Goal: Information Seeking & Learning: Learn about a topic

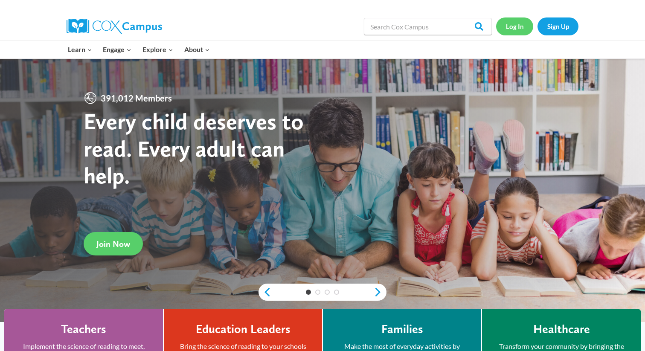
click at [515, 23] on link "Log In" at bounding box center [514, 25] width 37 height 17
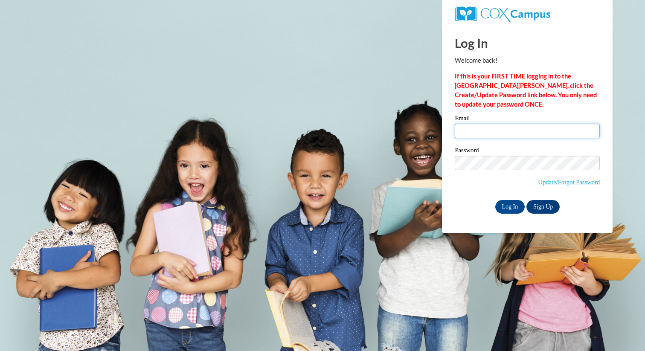
click at [491, 128] on input "Email" at bounding box center [527, 131] width 145 height 15
type input "taniyahtaitano7@gmail.com"
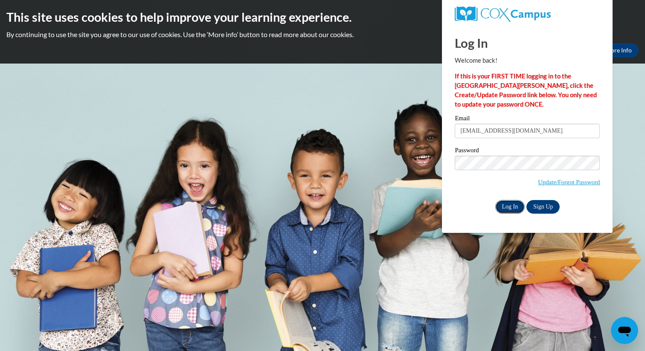
click at [504, 208] on input "Log In" at bounding box center [510, 207] width 30 height 14
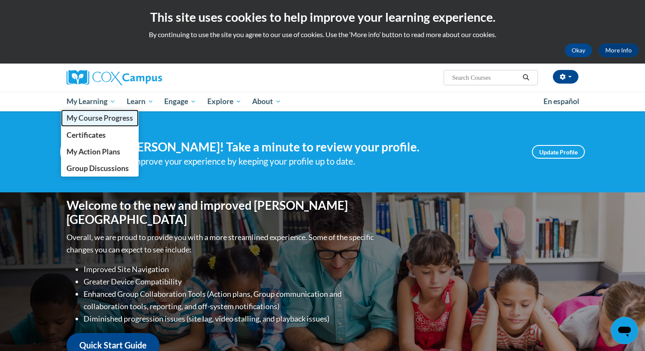
click at [107, 117] on span "My Course Progress" at bounding box center [100, 117] width 67 height 9
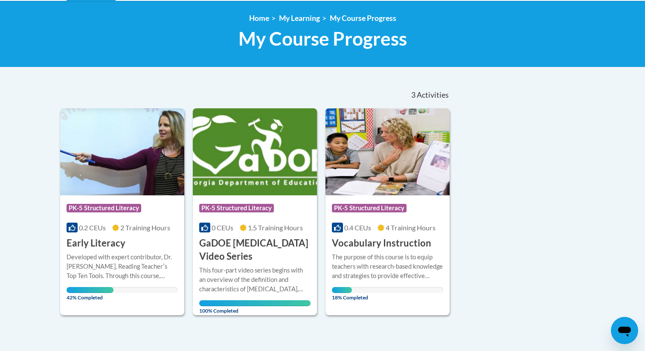
scroll to position [112, 0]
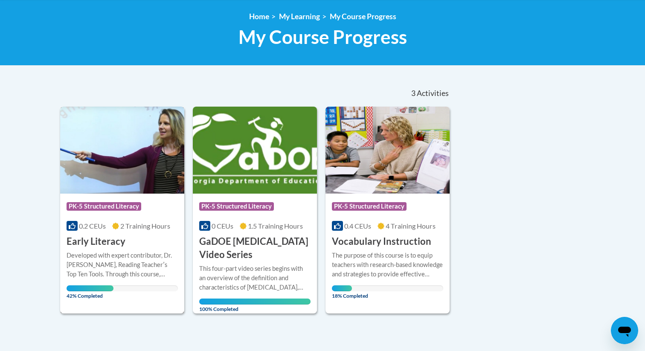
click at [125, 208] on span "PK-5 Structured Literacy" at bounding box center [104, 206] width 75 height 9
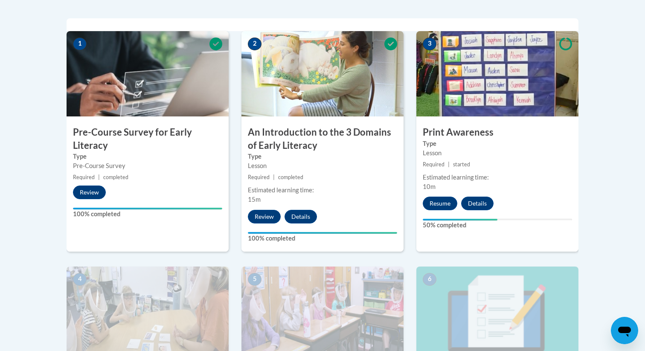
scroll to position [339, 0]
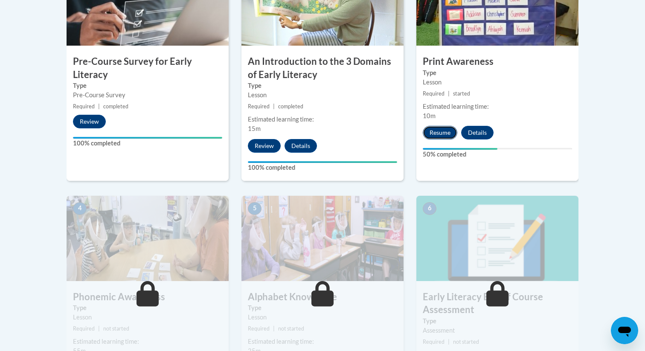
click at [438, 135] on button "Resume" at bounding box center [440, 133] width 35 height 14
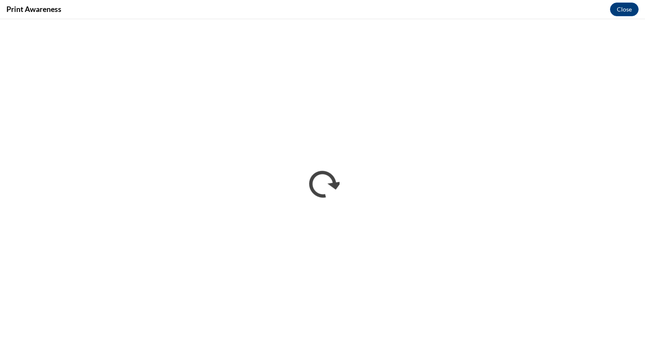
scroll to position [0, 0]
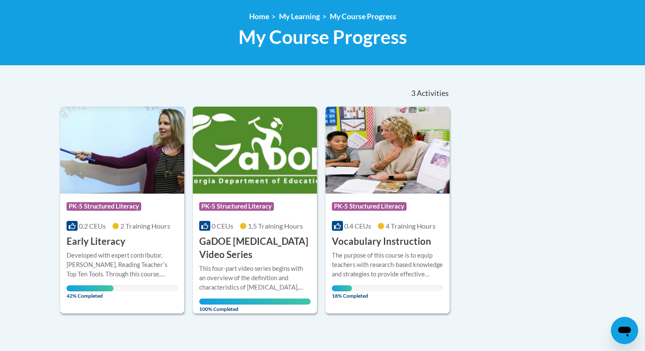
click at [130, 201] on div "Course Category: PK-5 Structured Literacy" at bounding box center [122, 207] width 111 height 19
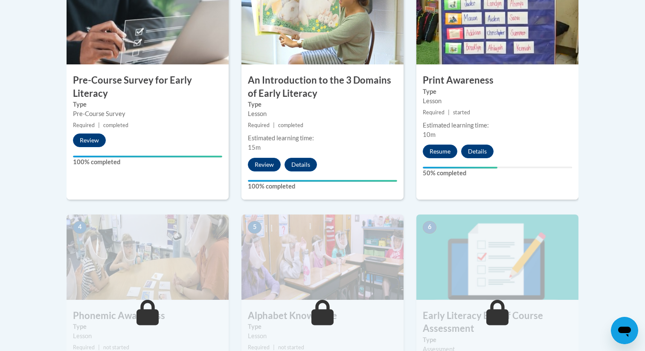
scroll to position [362, 0]
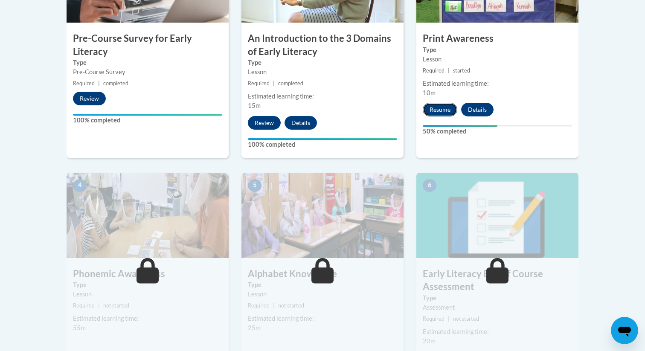
click at [441, 107] on button "Resume" at bounding box center [440, 110] width 35 height 14
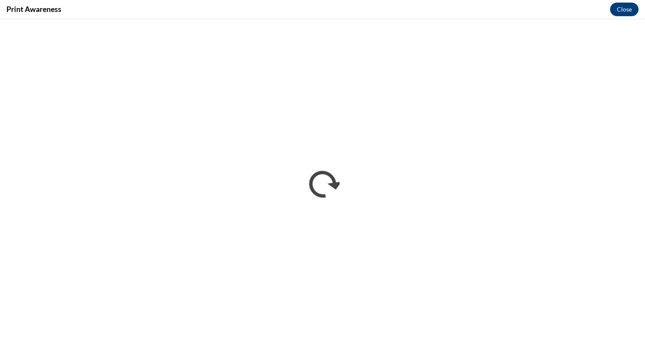
scroll to position [0, 0]
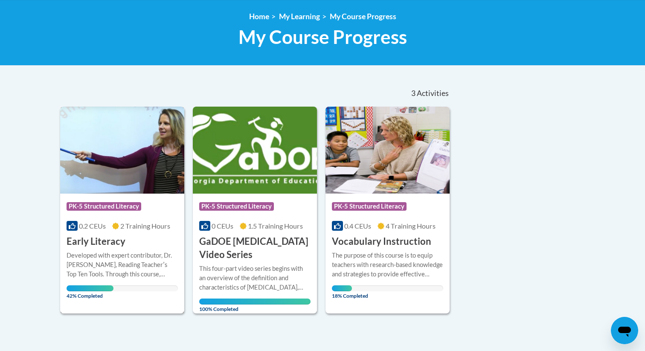
click at [117, 171] on img at bounding box center [122, 150] width 124 height 87
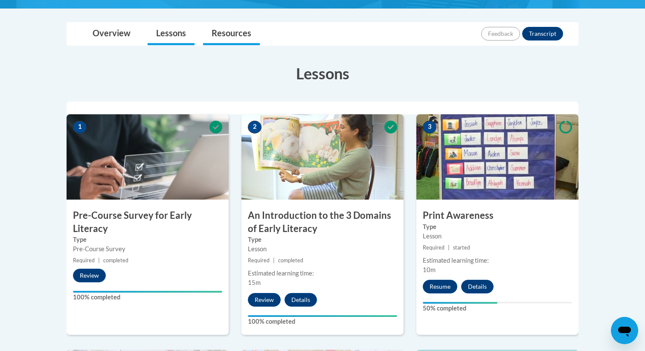
scroll to position [298, 0]
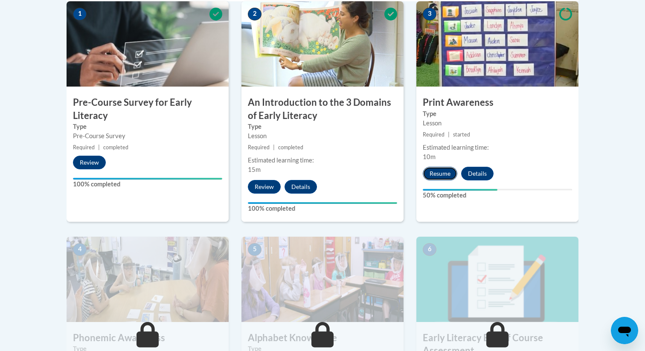
click at [441, 168] on button "Resume" at bounding box center [440, 174] width 35 height 14
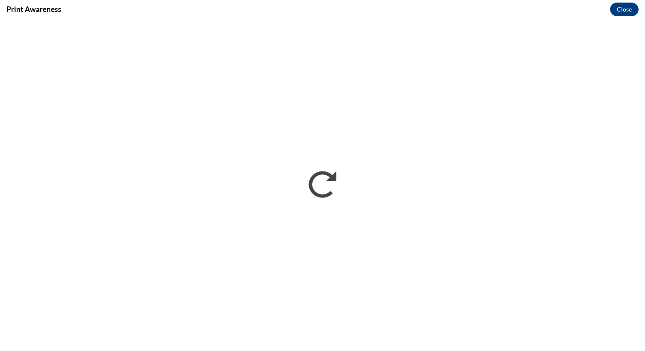
scroll to position [0, 0]
